Goal: Task Accomplishment & Management: Manage account settings

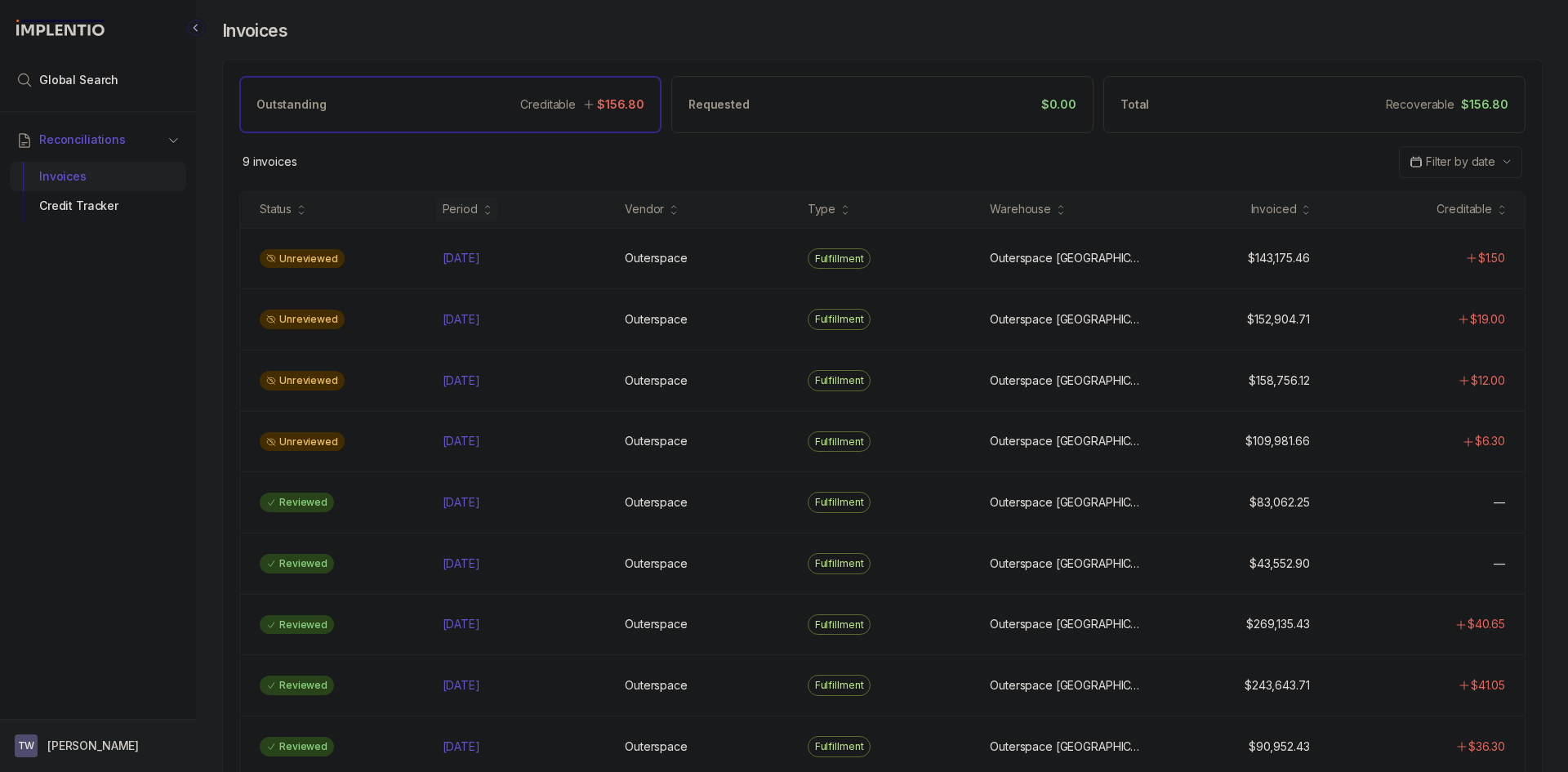
click at [129, 743] on aside "TW [PERSON_NAME]" at bounding box center [98, 745] width 196 height 53
click at [92, 726] on aside "TW [PERSON_NAME]" at bounding box center [98, 745] width 196 height 53
click at [74, 743] on p "[PERSON_NAME]" at bounding box center [93, 745] width 92 height 17
click at [79, 724] on li "Logout" at bounding box center [98, 710] width 169 height 27
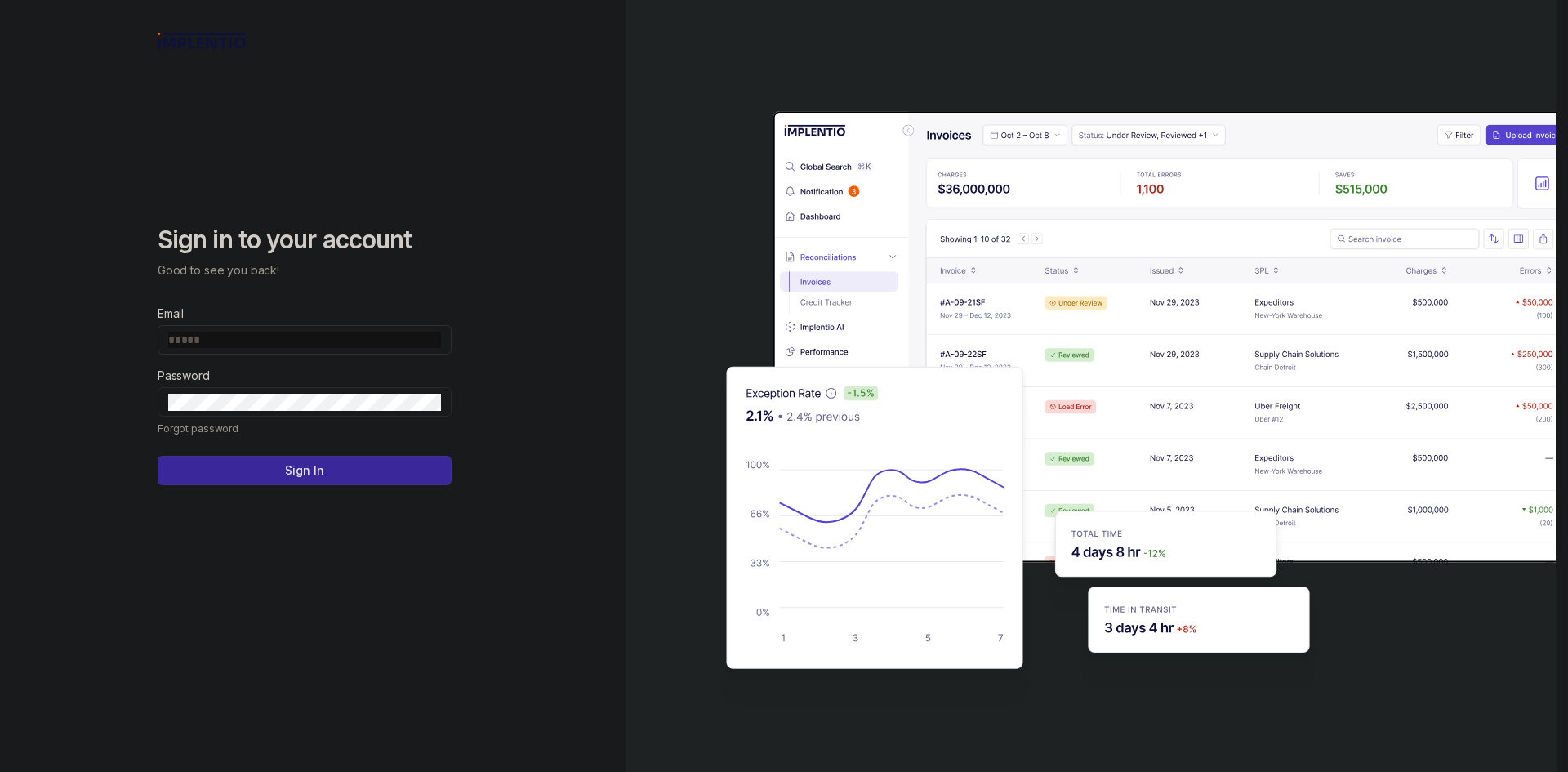
click at [369, 340] on input "Email" at bounding box center [305, 339] width 273 height 17
click at [319, 339] on input "Email" at bounding box center [305, 339] width 273 height 17
type input "**********"
